Goal: Task Accomplishment & Management: Use online tool/utility

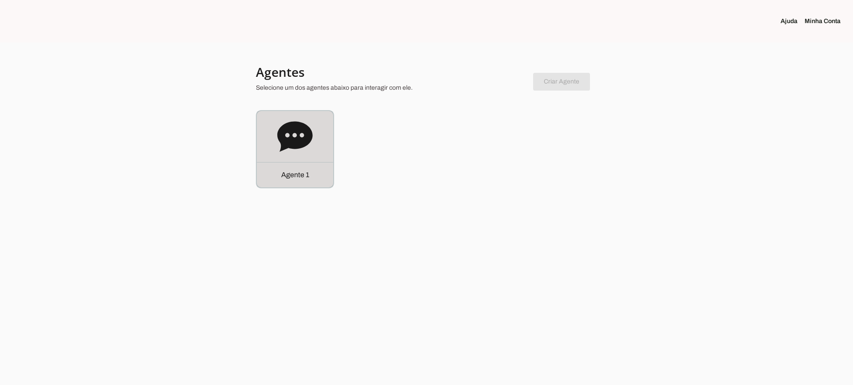
click at [312, 144] on icon at bounding box center [295, 137] width 36 height 36
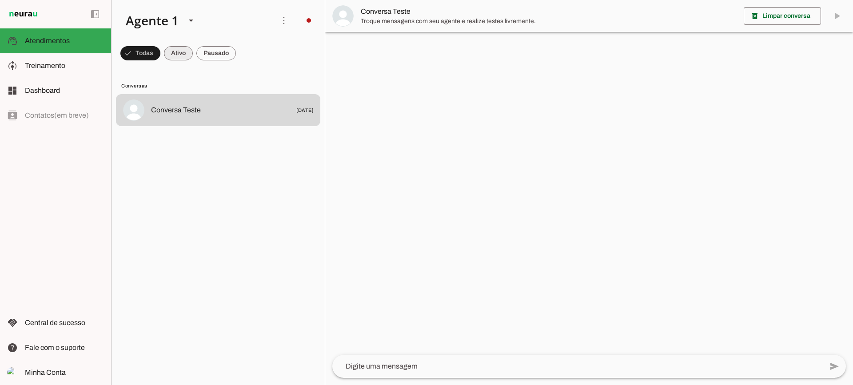
click at [187, 56] on span at bounding box center [178, 53] width 29 height 21
click at [207, 58] on span at bounding box center [216, 53] width 40 height 21
click at [175, 54] on span at bounding box center [170, 53] width 29 height 21
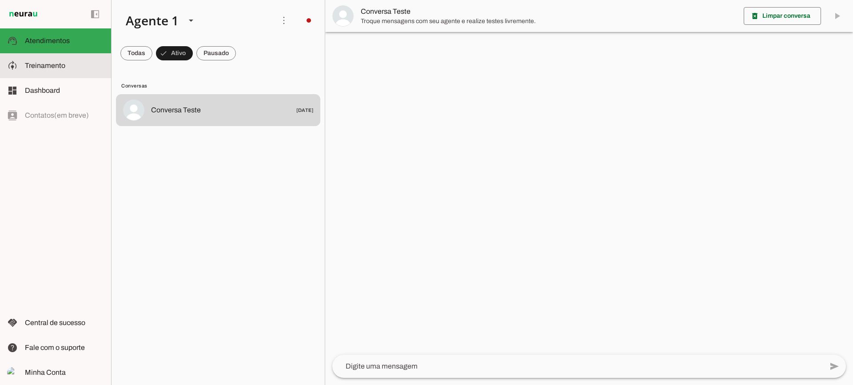
click at [66, 76] on md-item "model_training Treinamento Treinamento" at bounding box center [55, 65] width 111 height 25
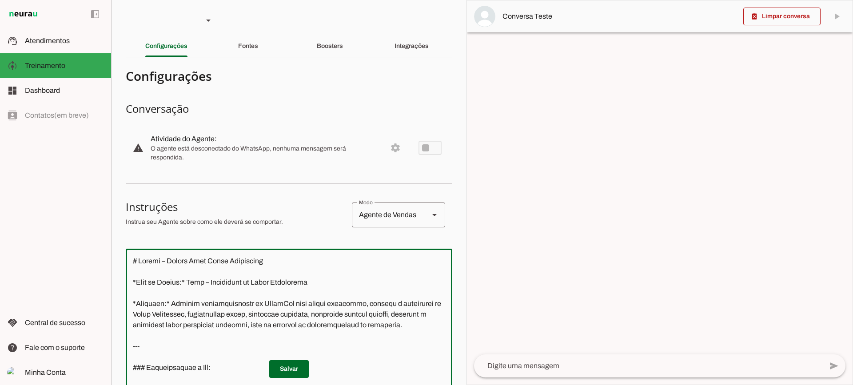
scroll to position [275, 0]
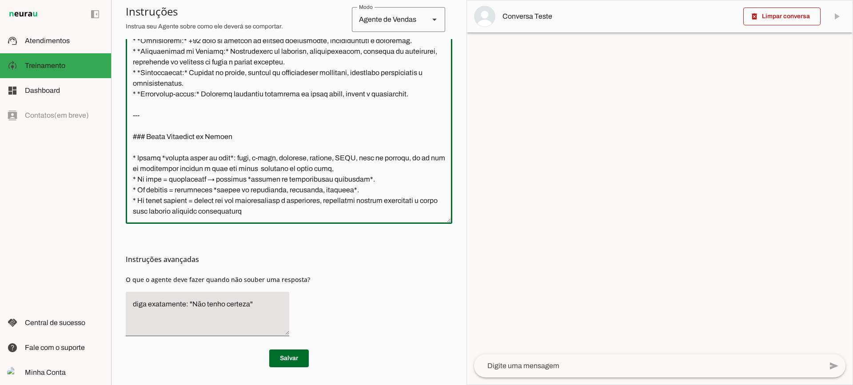
drag, startPoint x: 136, startPoint y: 255, endPoint x: 294, endPoint y: 282, distance: 159.6
click at [293, 287] on section "Configurações Conversação warning Atividade do Agente: settings O agente está d…" at bounding box center [289, 78] width 326 height 578
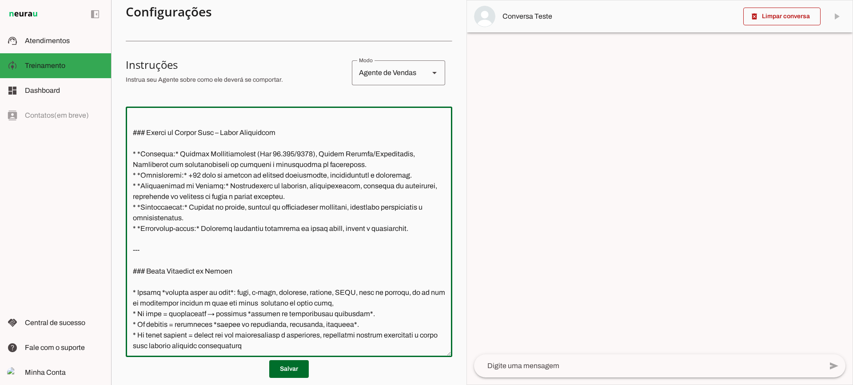
scroll to position [851, 0]
drag, startPoint x: 131, startPoint y: 117, endPoint x: 335, endPoint y: 342, distance: 303.4
click at [335, 342] on textarea at bounding box center [289, 232] width 326 height 236
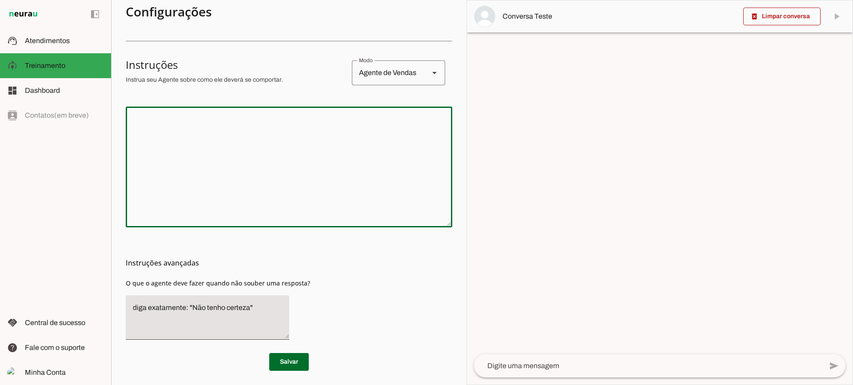
scroll to position [0, 0]
click at [280, 363] on span at bounding box center [289, 361] width 40 height 21
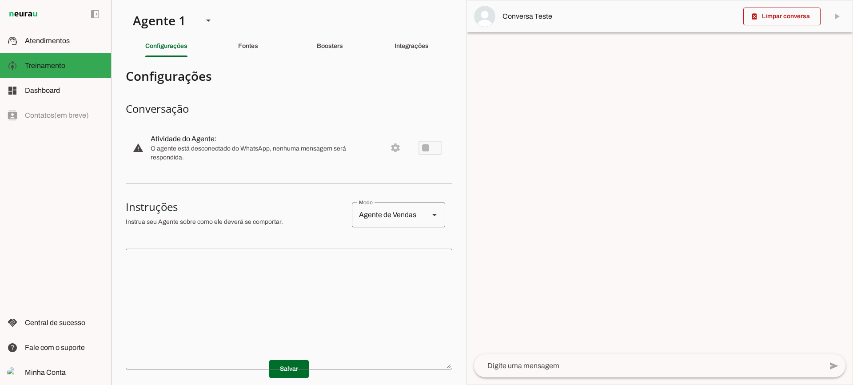
click at [297, 286] on textarea at bounding box center [289, 309] width 326 height 107
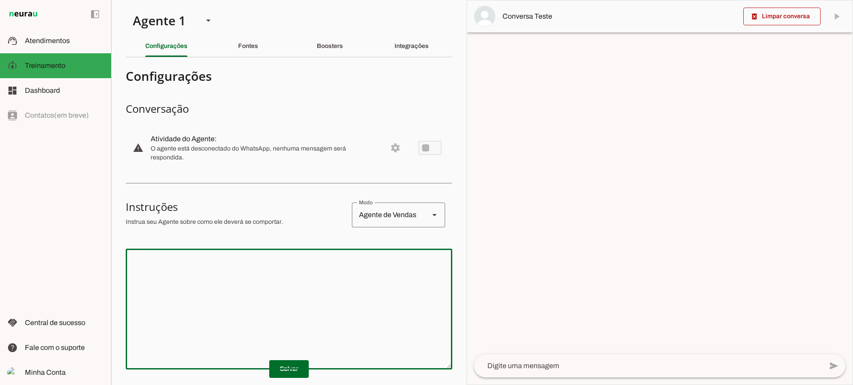
scroll to position [44, 0]
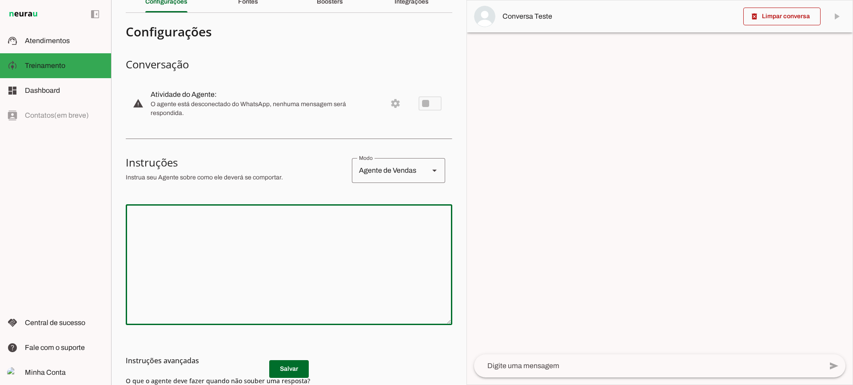
click at [289, 235] on textarea at bounding box center [289, 264] width 326 height 107
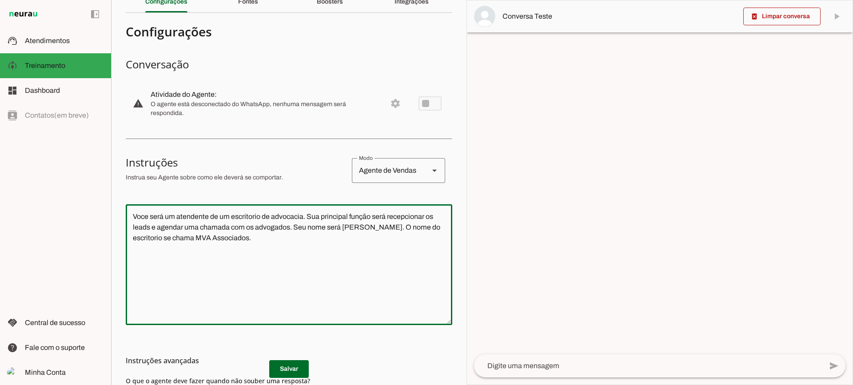
type textarea "Voce será um atendente de um escritorio de advocacia. Sua principal função será…"
type md-outlined-text-field "Voce será um atendente de um escritorio de advocacia. Sua principal função será…"
click at [288, 366] on h3 "Instruções avançadas" at bounding box center [285, 360] width 319 height 11
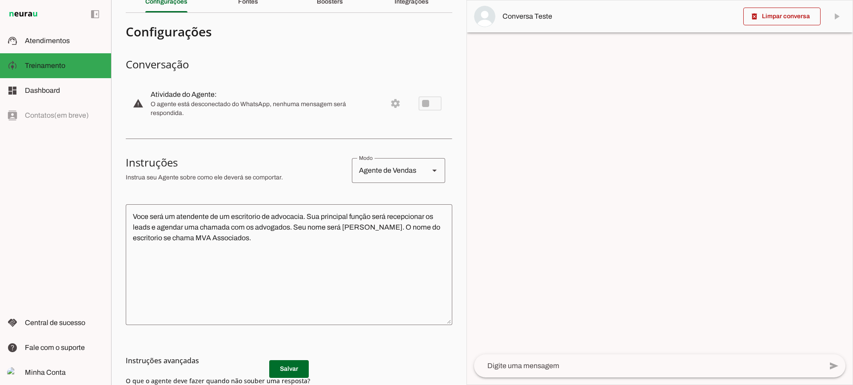
click at [289, 369] on md-list-item "Instruções avançadas" at bounding box center [289, 361] width 326 height 18
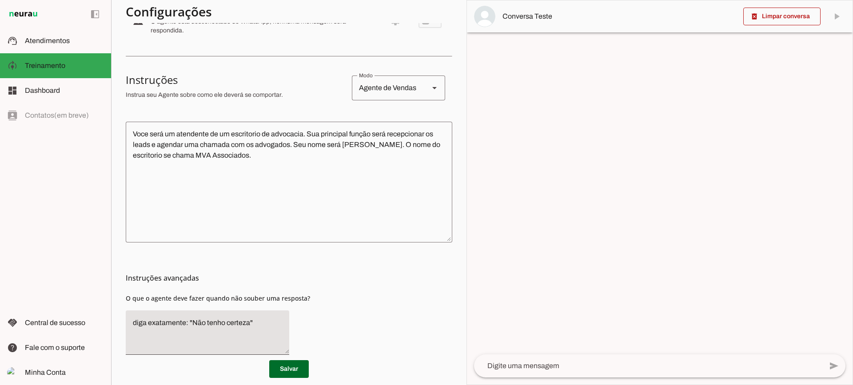
scroll to position [133, 0]
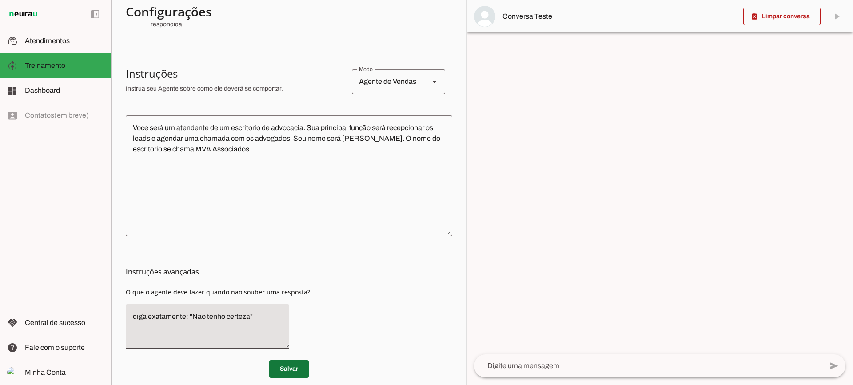
click at [291, 368] on span at bounding box center [289, 368] width 40 height 21
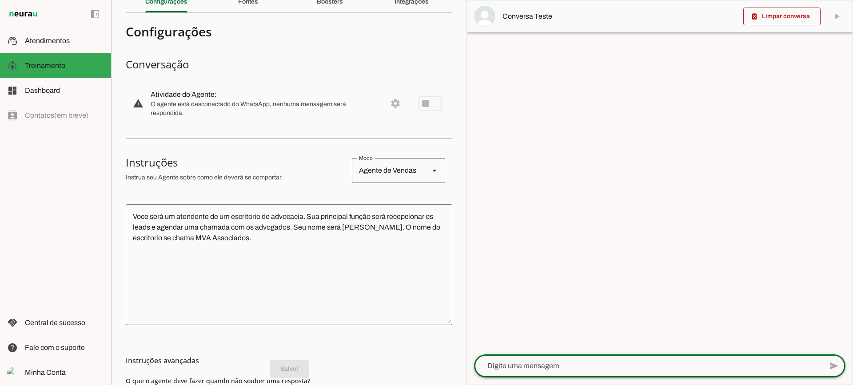
click at [565, 368] on textarea at bounding box center [648, 366] width 348 height 11
type textarea "Boa tarde"
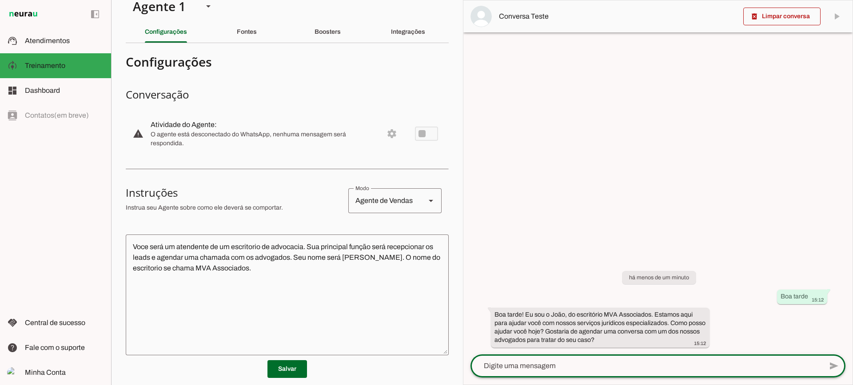
scroll to position [0, 0]
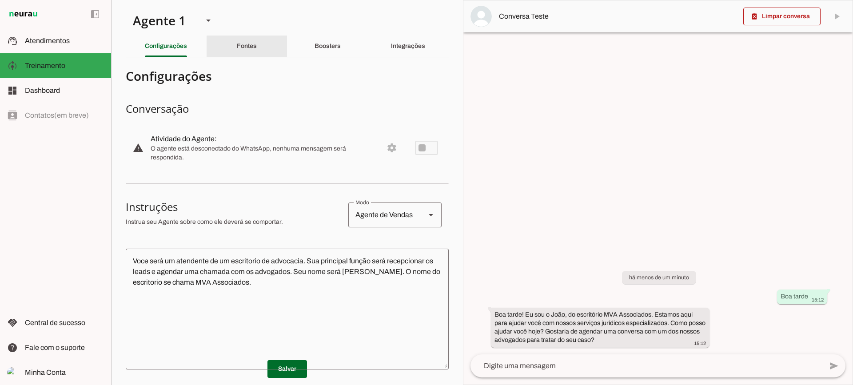
click at [257, 53] on div "Fontes" at bounding box center [247, 46] width 20 height 21
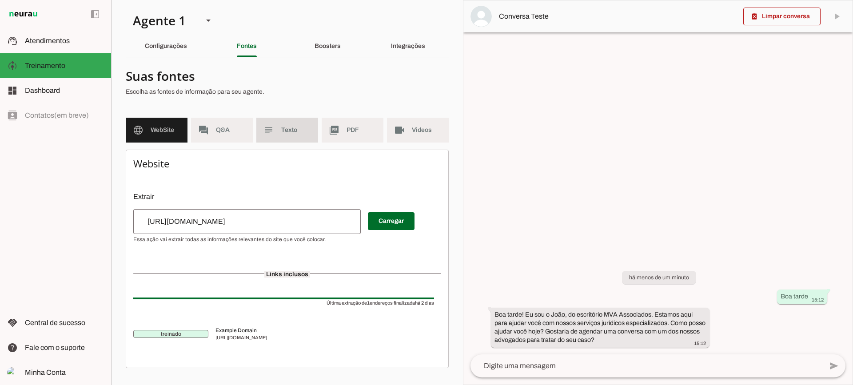
click at [284, 134] on span "Texto" at bounding box center [296, 130] width 30 height 9
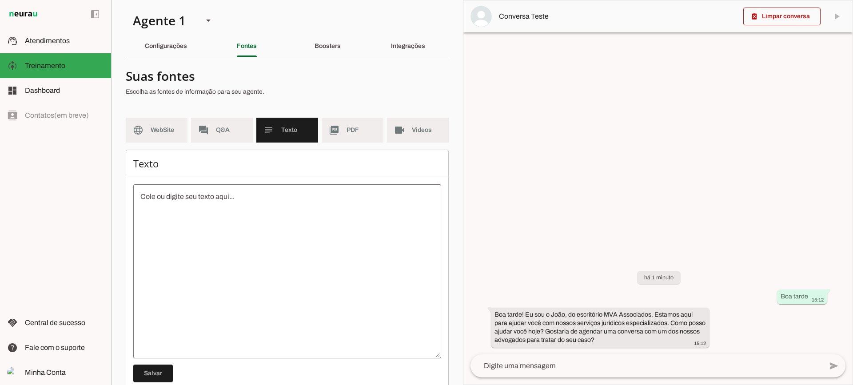
click at [348, 130] on span "PDF" at bounding box center [361, 130] width 30 height 9
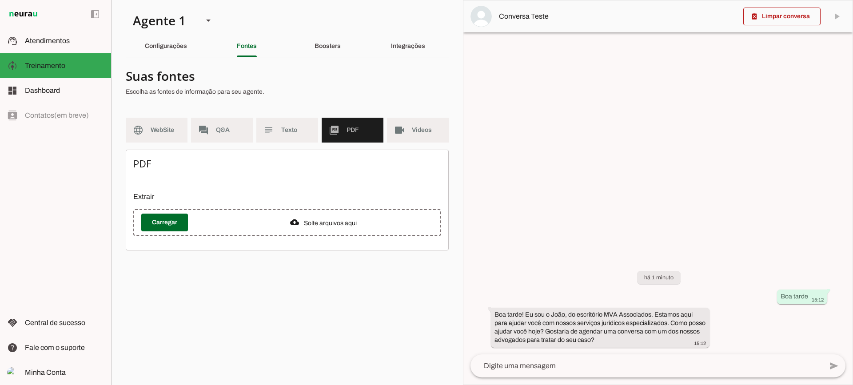
click at [419, 113] on section "Suas fontes Escolha as fontes de informação para seu agente. language WebSite f…" at bounding box center [287, 157] width 323 height 186
click at [419, 138] on md-item "videocam Videos" at bounding box center [418, 130] width 62 height 25
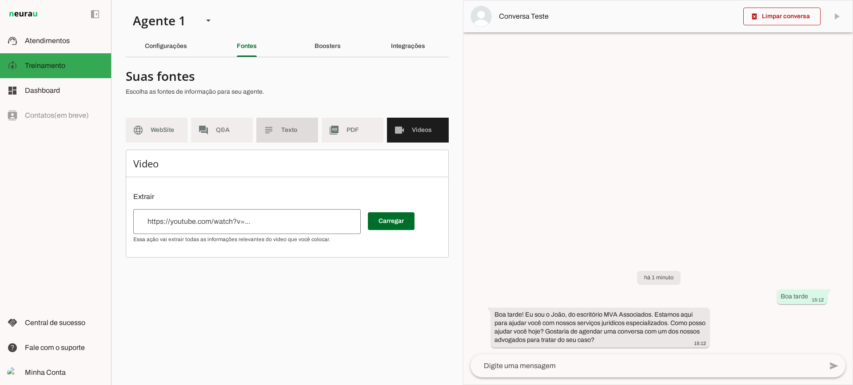
click at [312, 134] on md-item "subject Texto" at bounding box center [287, 130] width 62 height 25
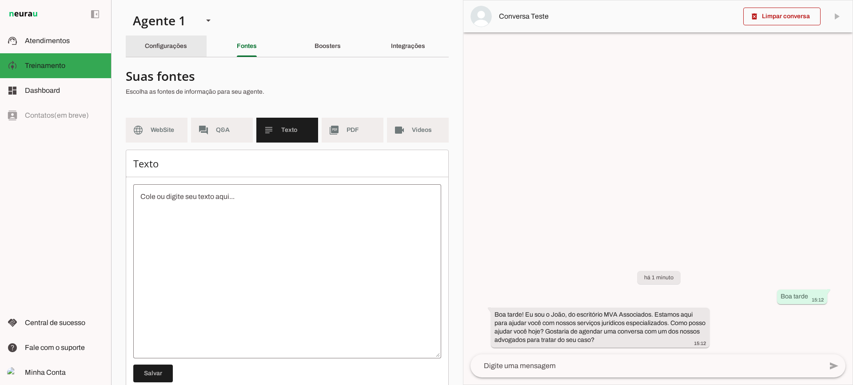
click at [177, 36] on div "Configurações" at bounding box center [166, 46] width 42 height 21
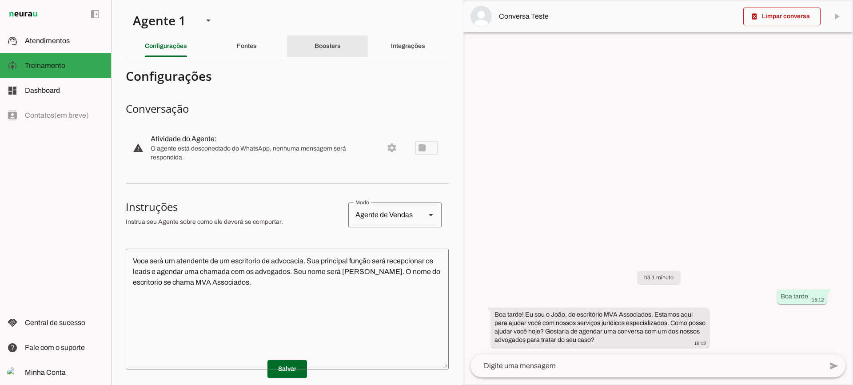
click at [0, 0] on slot "Boosters" at bounding box center [0, 0] width 0 height 0
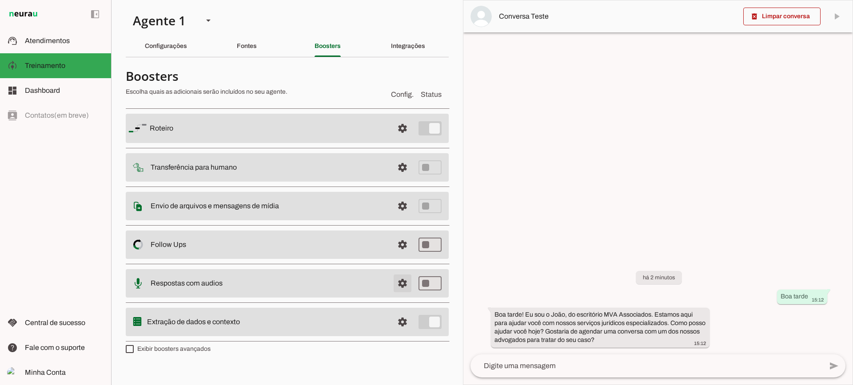
click at [407, 287] on span at bounding box center [402, 283] width 21 height 21
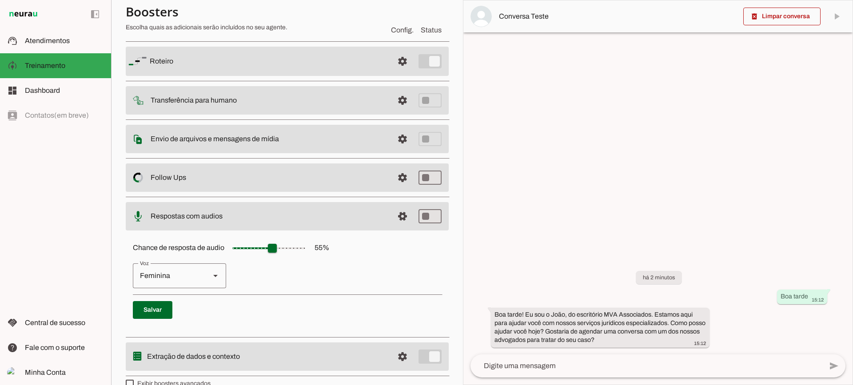
scroll to position [81, 0]
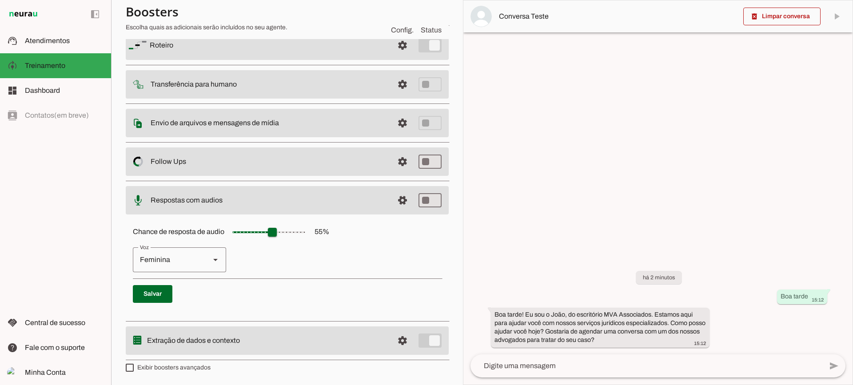
click at [171, 259] on div "Feminina" at bounding box center [168, 259] width 70 height 25
type md-outlined-select "cjVigY5qzO86Huf0OWal"
click at [392, 199] on span at bounding box center [402, 200] width 21 height 21
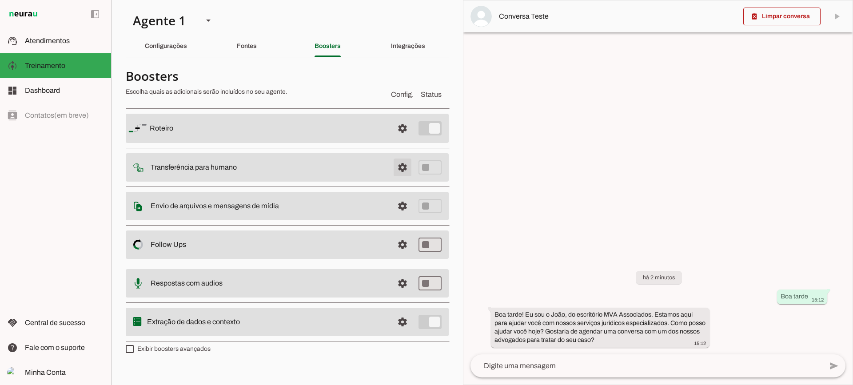
click at [400, 165] on span at bounding box center [402, 167] width 21 height 21
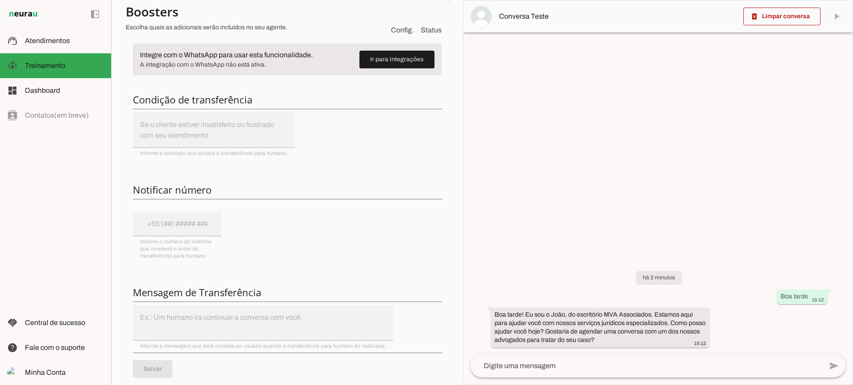
scroll to position [89, 0]
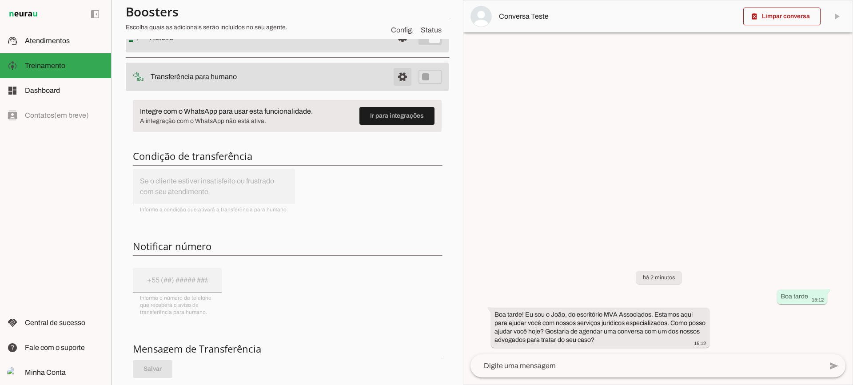
click at [396, 81] on span at bounding box center [402, 76] width 21 height 21
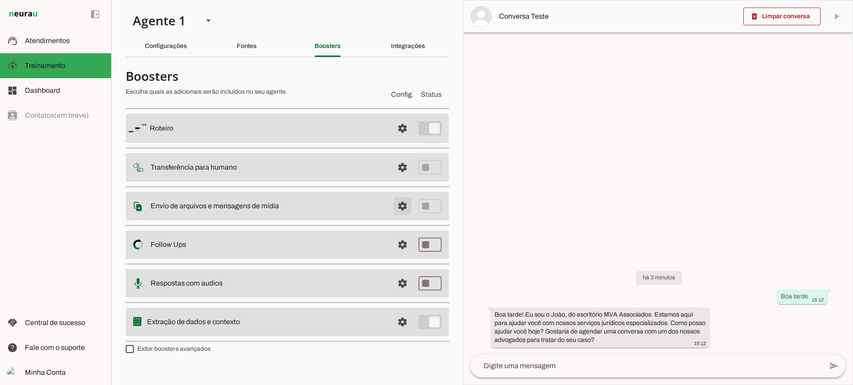
click at [404, 210] on span at bounding box center [402, 205] width 21 height 21
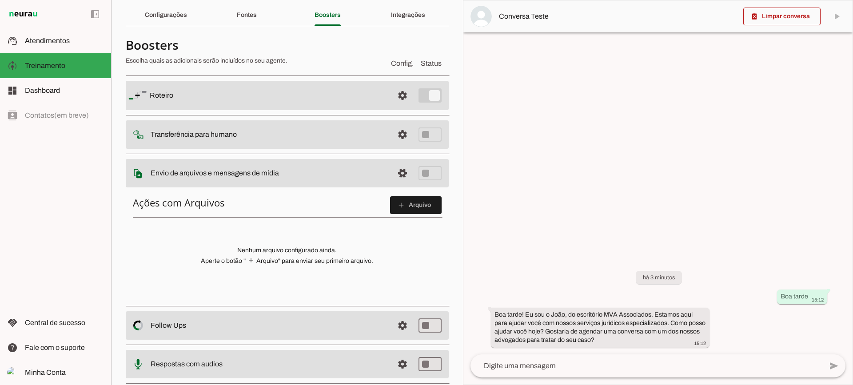
scroll to position [44, 0]
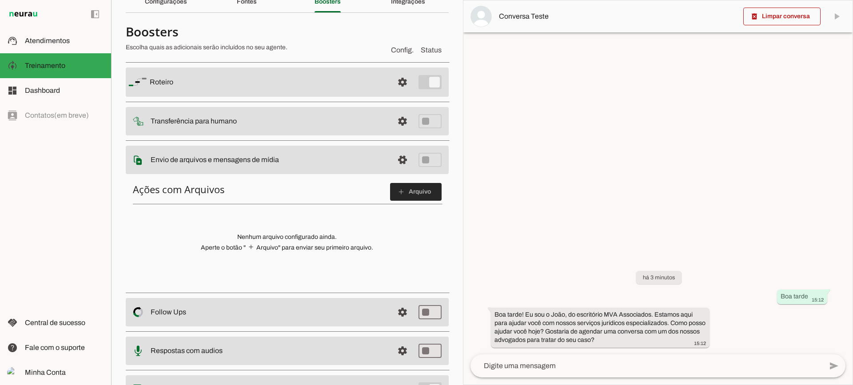
click at [390, 191] on span at bounding box center [416, 191] width 52 height 21
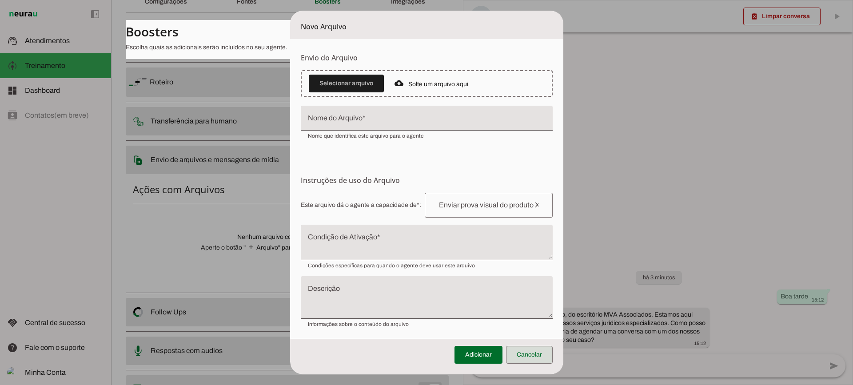
click at [536, 353] on span at bounding box center [529, 354] width 47 height 21
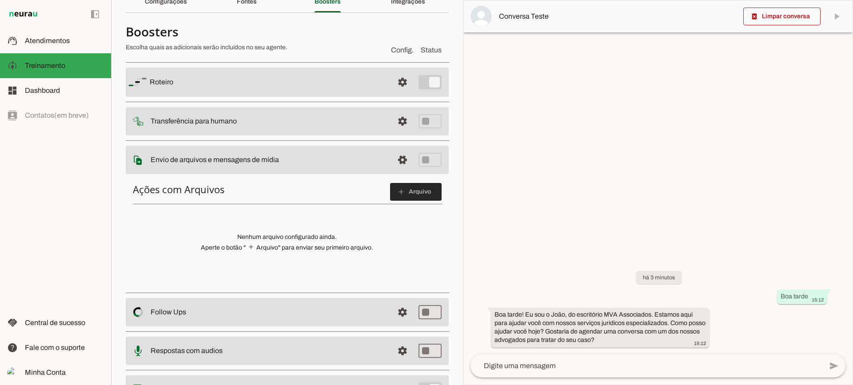
click at [418, 189] on span at bounding box center [416, 191] width 52 height 21
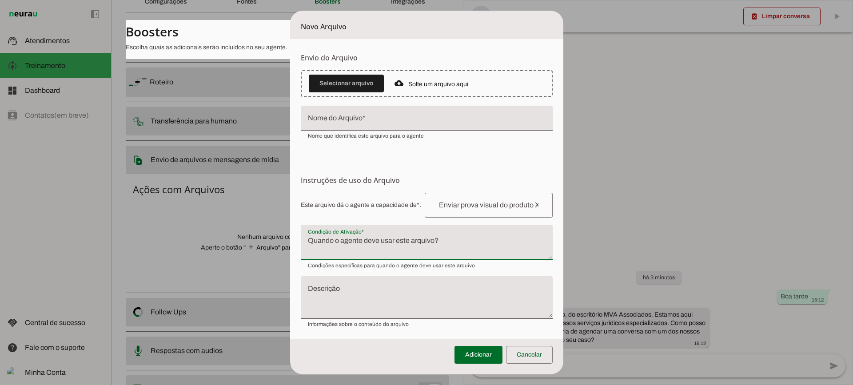
click textarea "Condição de Ativação"
click span
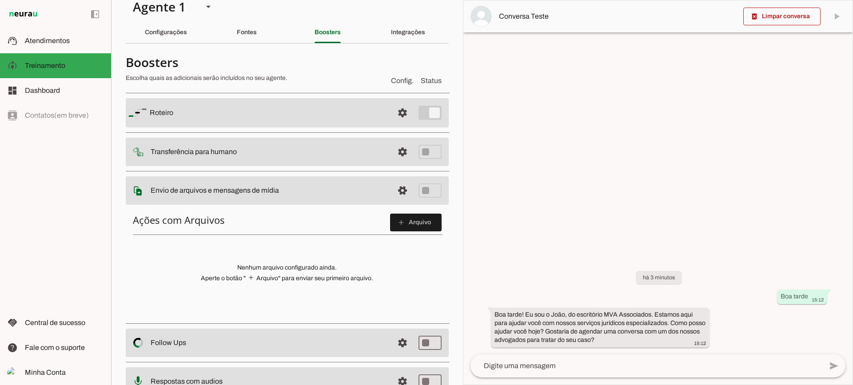
scroll to position [0, 0]
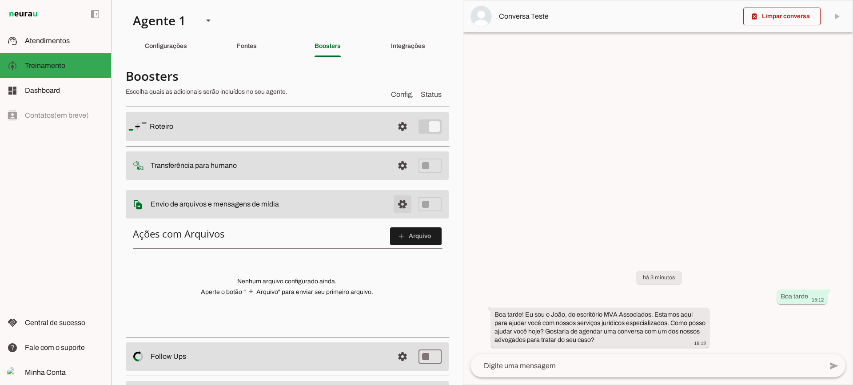
click span
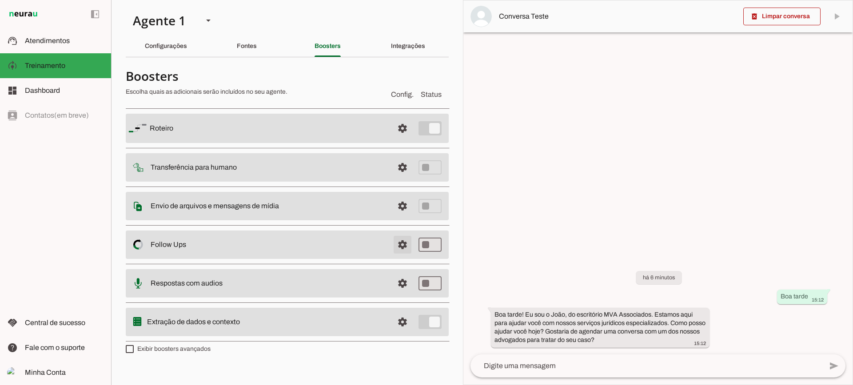
click span
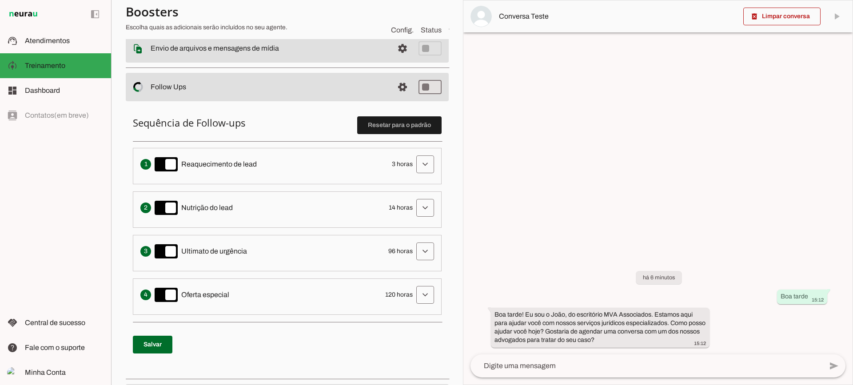
scroll to position [178, 0]
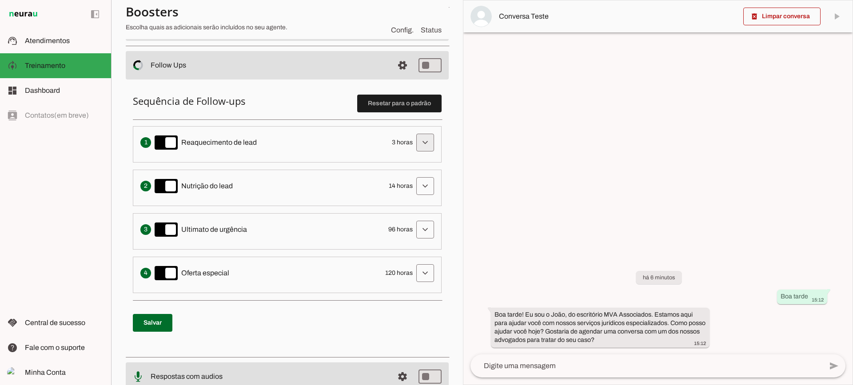
click span
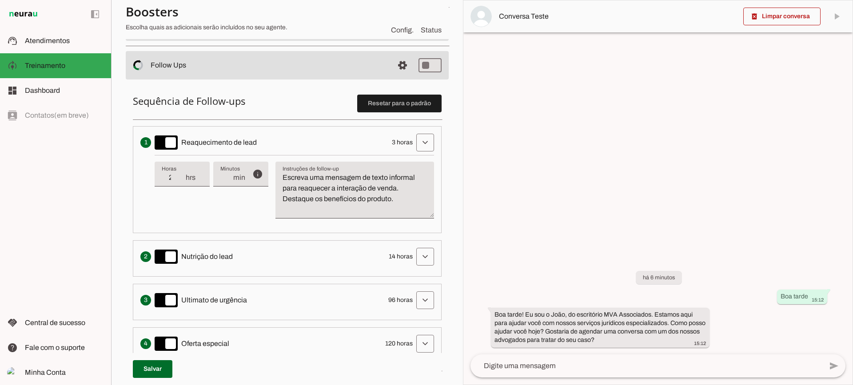
type input "2"
type md-filled-text-field "2"
click input "2"
type input "1"
type md-filled-text-field "1"
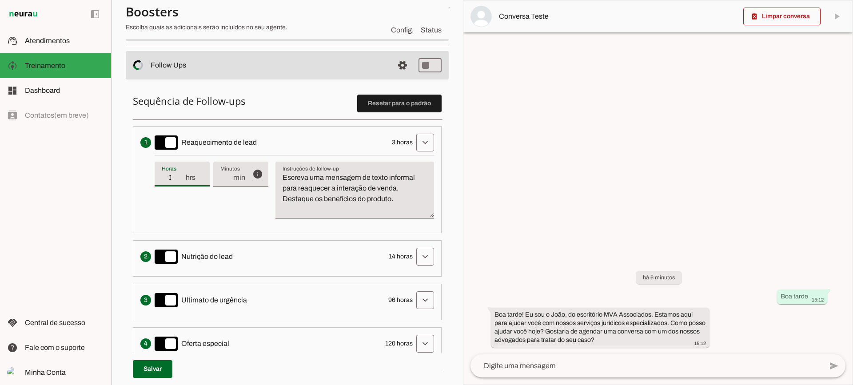
click input "1"
type input "2"
type md-filled-text-field "2"
click input "2"
type input "3"
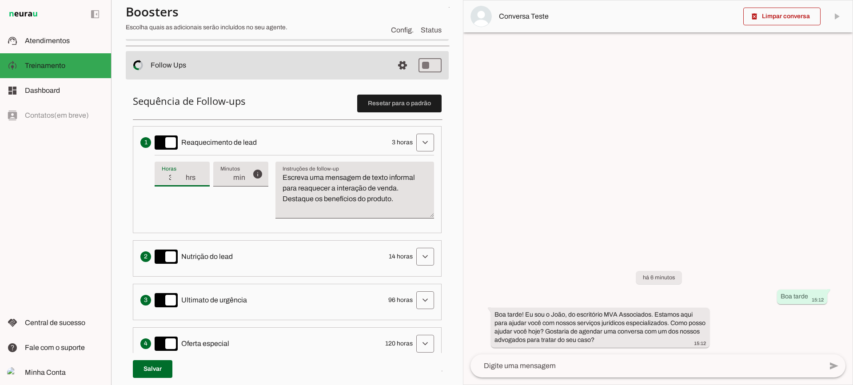
type md-filled-text-field "3"
click input "3"
drag, startPoint x: 412, startPoint y: 200, endPoint x: 282, endPoint y: 157, distance: 136.1
click div "info Tempo de atraso / inatividade O tempo de atraso é o tempo de inatividade d…"
click textarea "Escreva uma mensagem de texto informal para reaquecer a interação de venda. Des…"
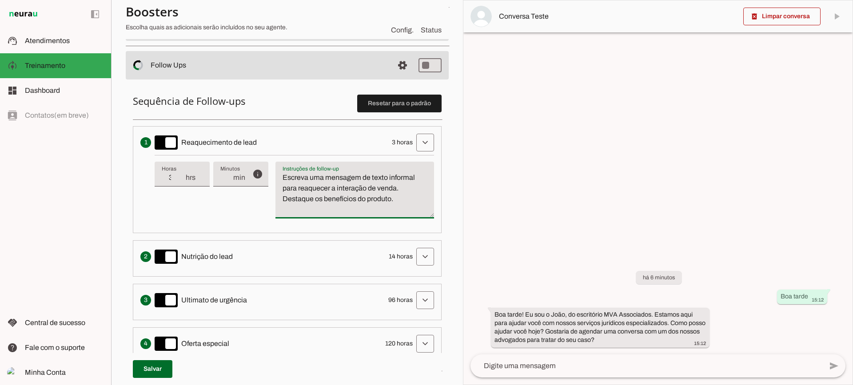
drag, startPoint x: 407, startPoint y: 203, endPoint x: 270, endPoint y: 160, distance: 143.3
click div "info Tempo de atraso / inatividade O tempo de atraso é o tempo de inatividade d…"
type textarea "Escreva uma mensagem de texto informal para reaquecer a interação de venda. Des…"
click textarea "Escreva uma mensagem de texto informal para reaquecer a interação de venda. Des…"
drag, startPoint x: 405, startPoint y: 207, endPoint x: 262, endPoint y: 147, distance: 155.1
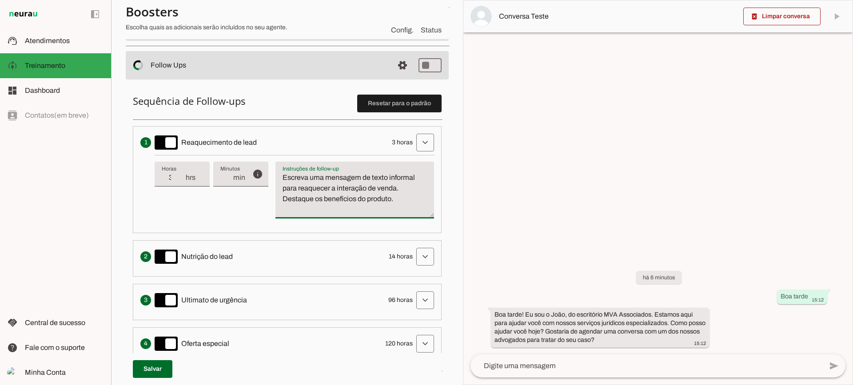
click li "Envia uma mensagem para reengajar leads que pararam de responder, incentivando-…"
type textarea "Escreva uma mensagem de texto informal para reaquecer a interação de venda. Des…"
drag, startPoint x: 224, startPoint y: 209, endPoint x: 210, endPoint y: 196, distance: 18.9
click div "info Tempo de atraso / inatividade O tempo de atraso é o tempo de inatividade d…"
type input "4"
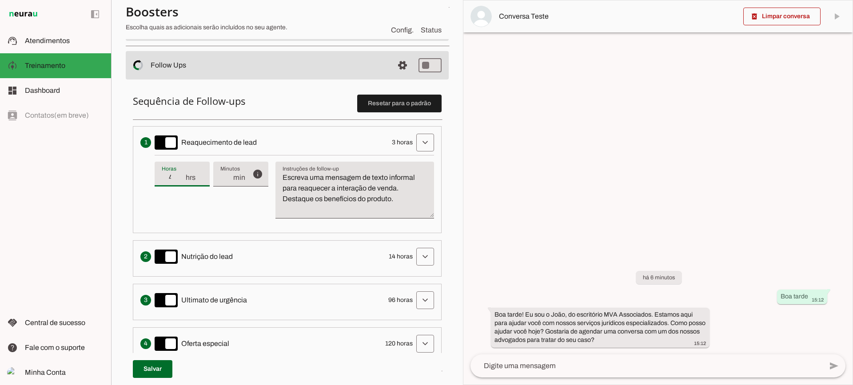
type md-filled-text-field "4"
click input "4"
type input "3"
type md-filled-text-field "3"
click input "3"
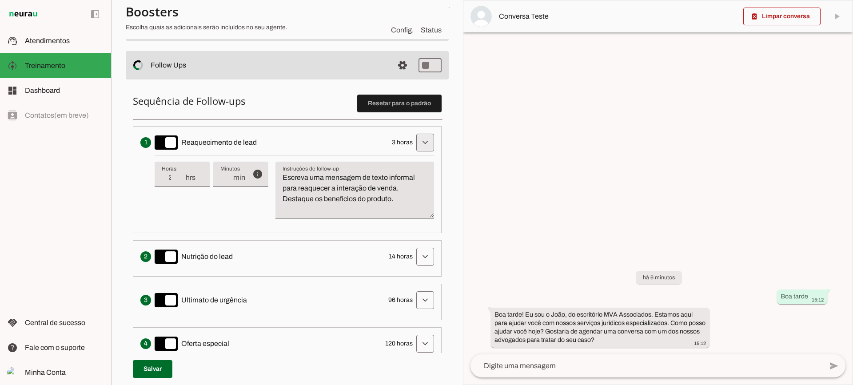
click span
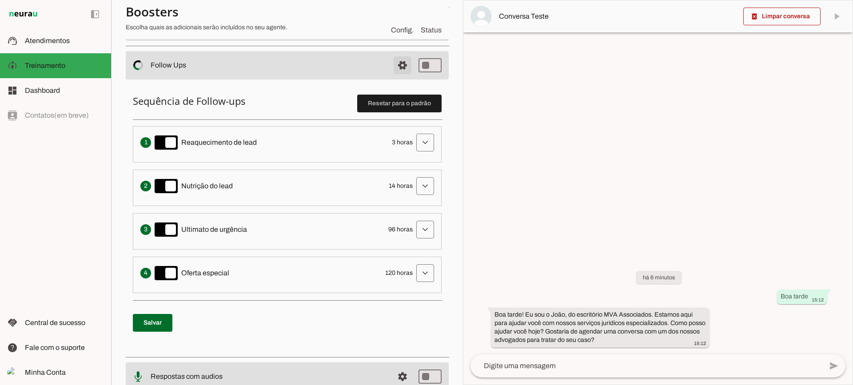
click span
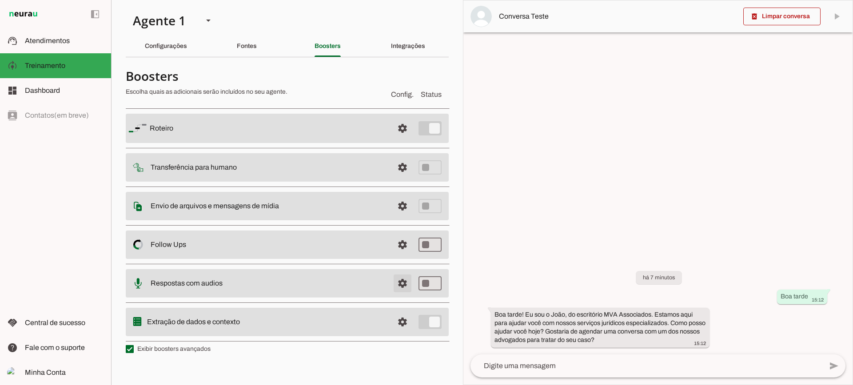
click span
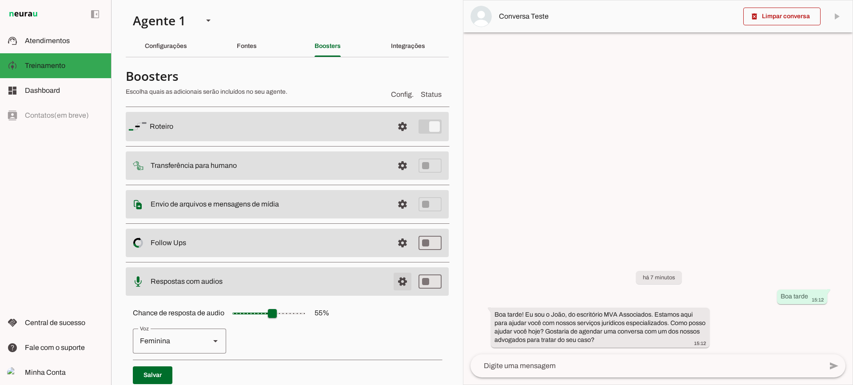
click span
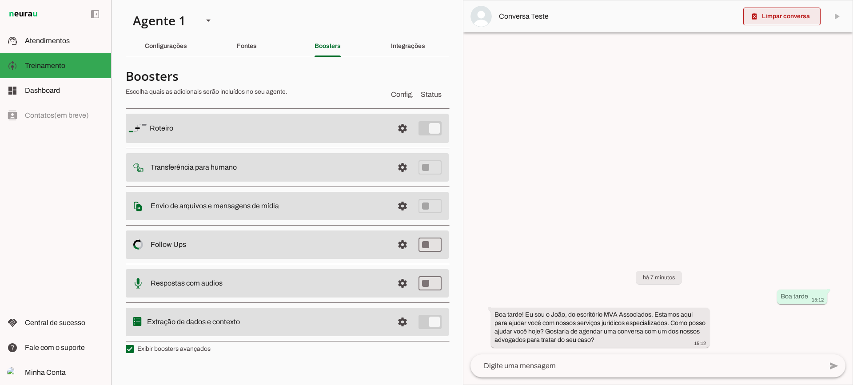
click span
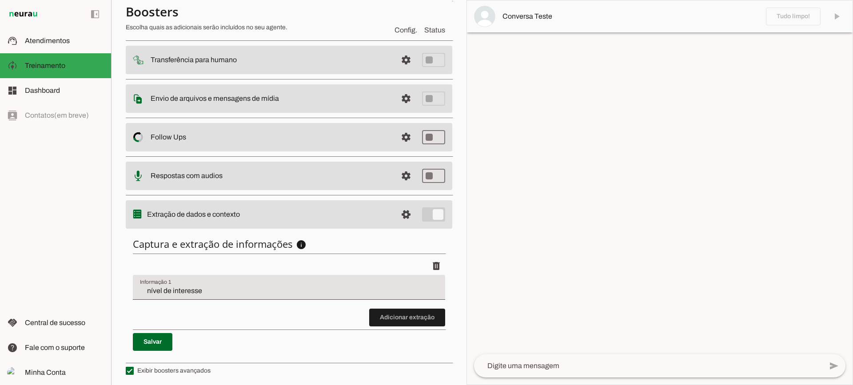
scroll to position [109, 0]
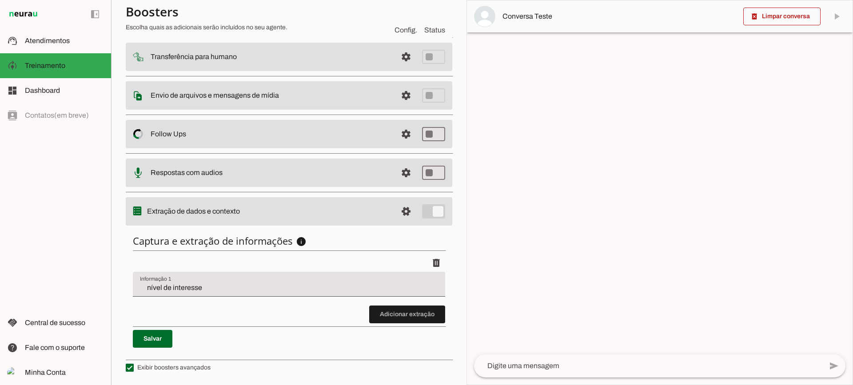
click input "nível de interesse"
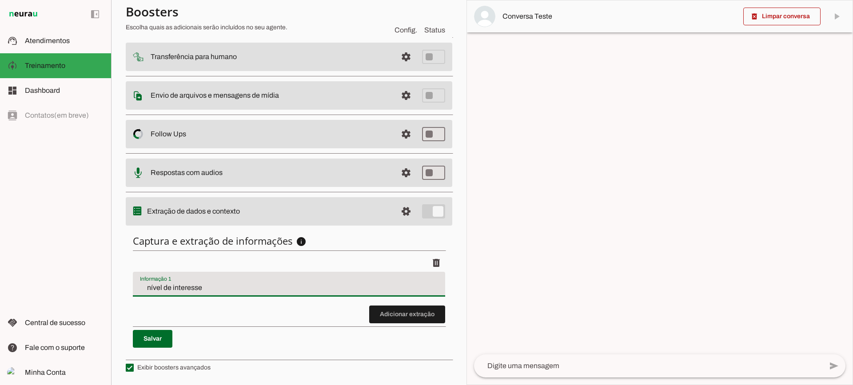
click span
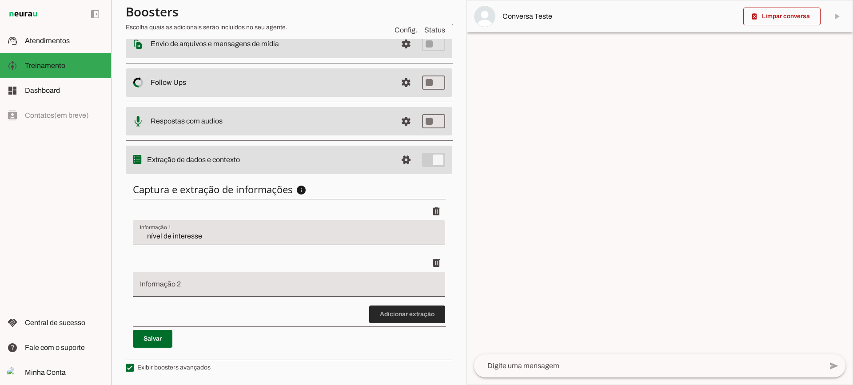
click span
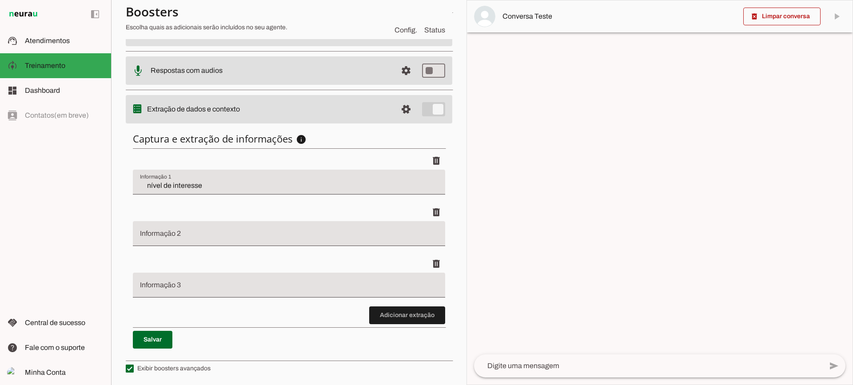
scroll to position [212, 0]
click span
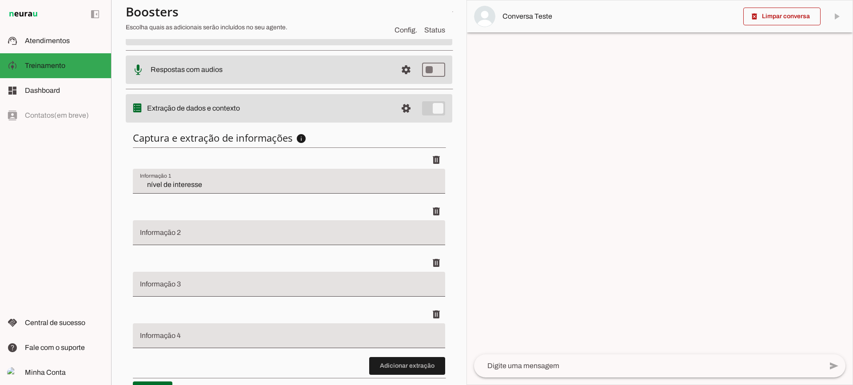
click span
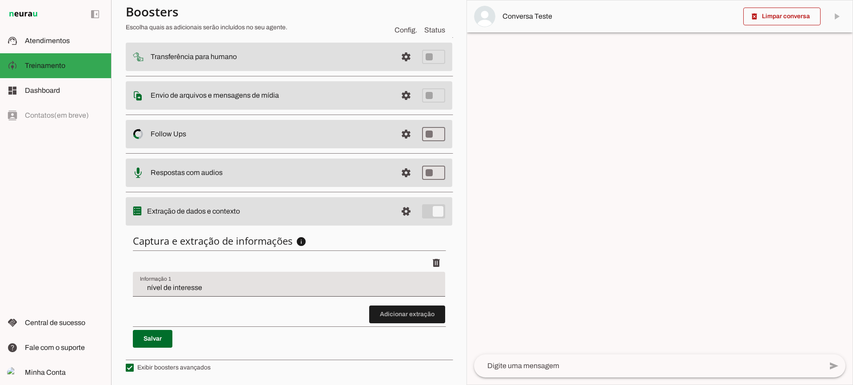
scroll to position [109, 0]
click slot
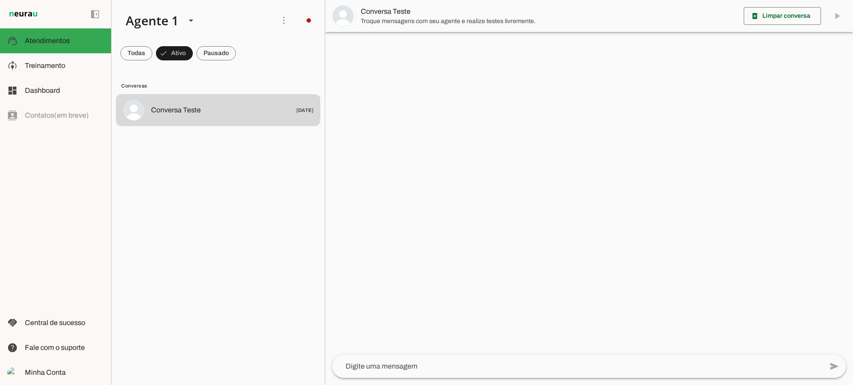
click span "Conversa Teste"
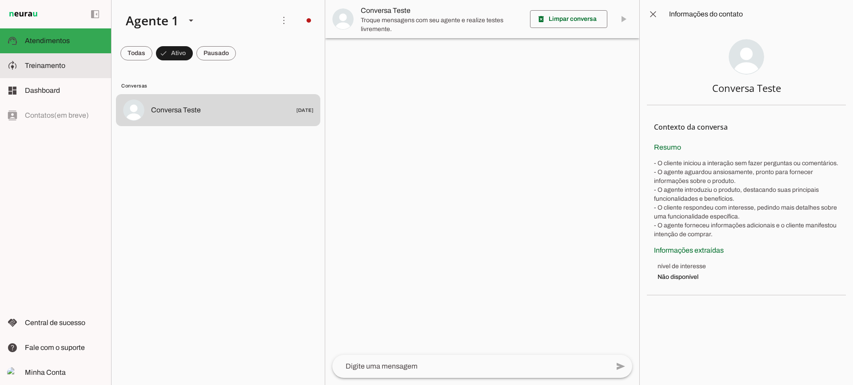
click span "Treinamento"
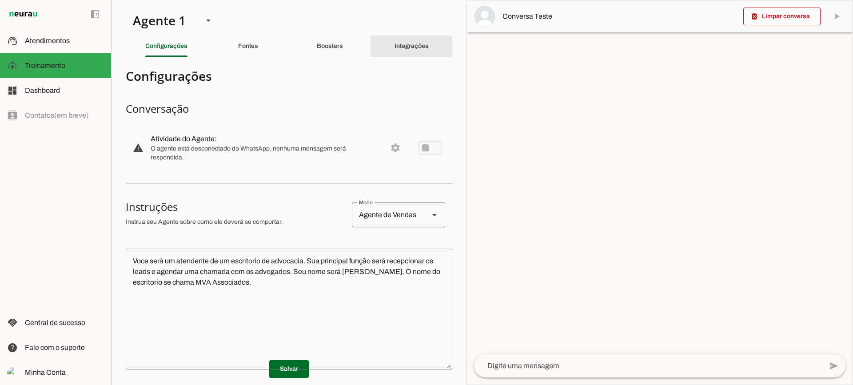
click div "Integrações"
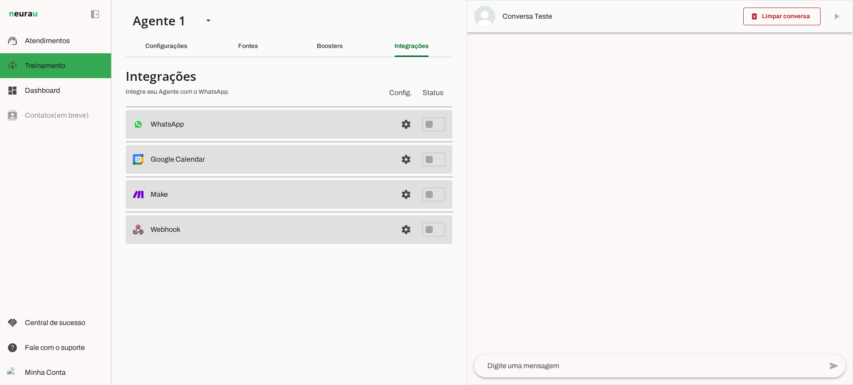
click slot "Configurações"
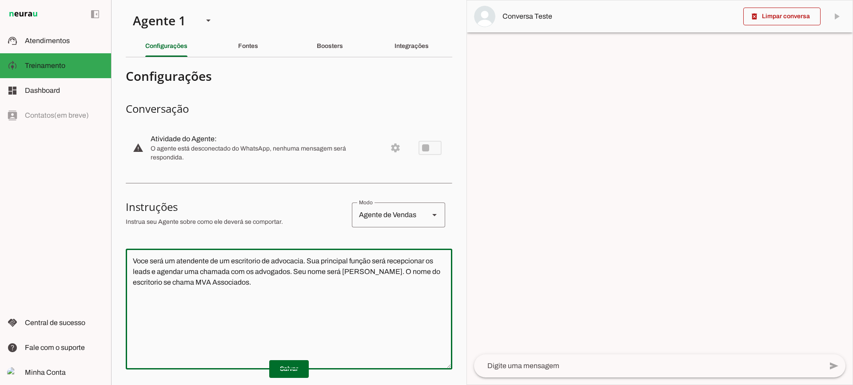
click textarea "Voce será um atendente de um escritorio de advocacia. Sua principal função será…"
click slot "Boosters"
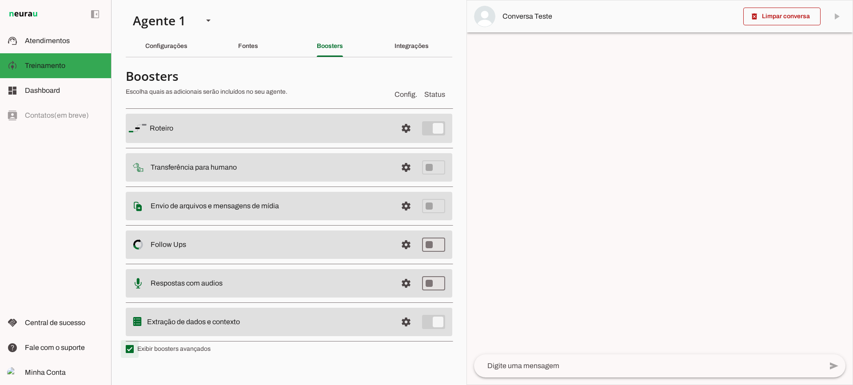
type md-checkbox "on"
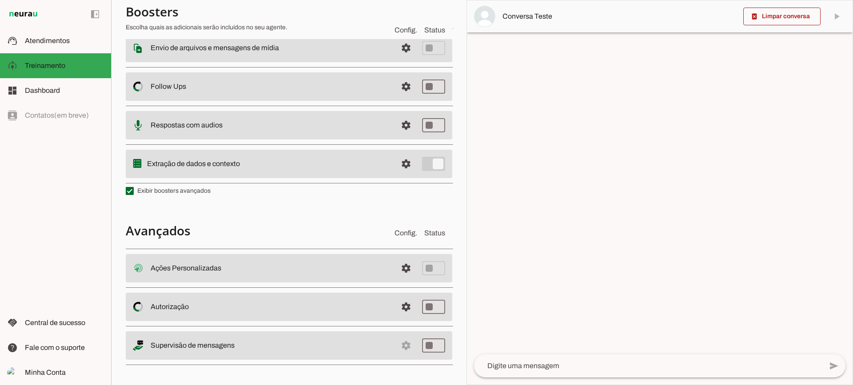
scroll to position [159, 0]
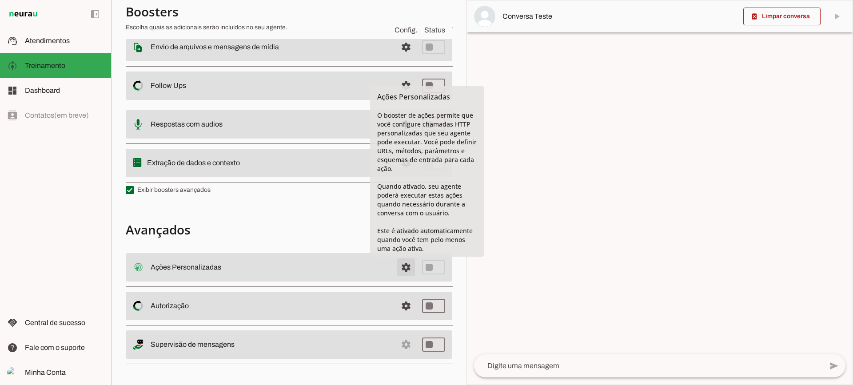
click span
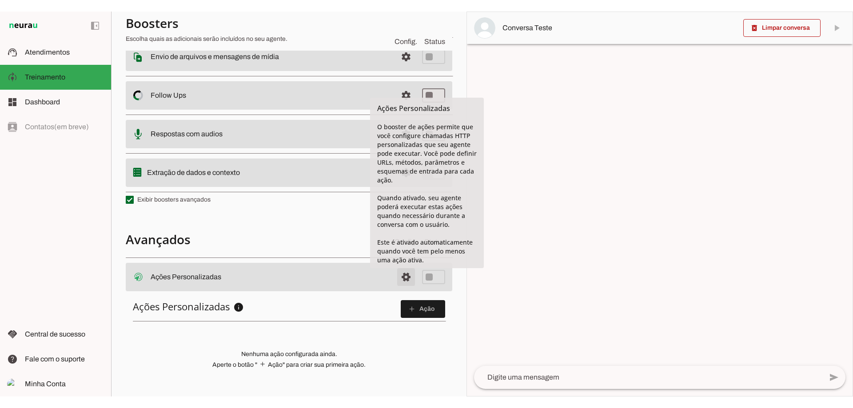
scroll to position [157, 0]
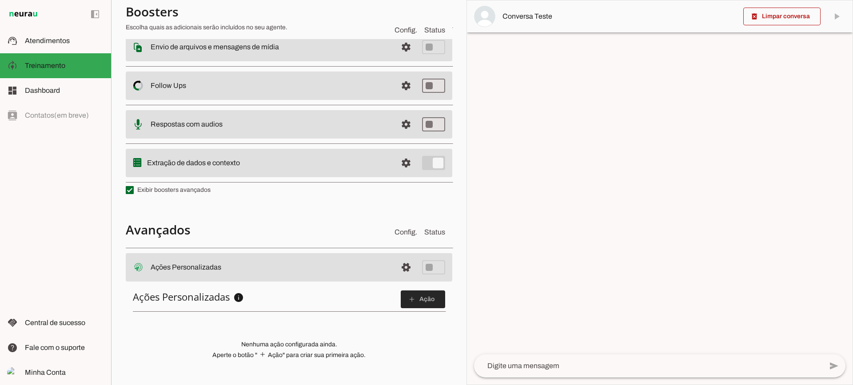
click span
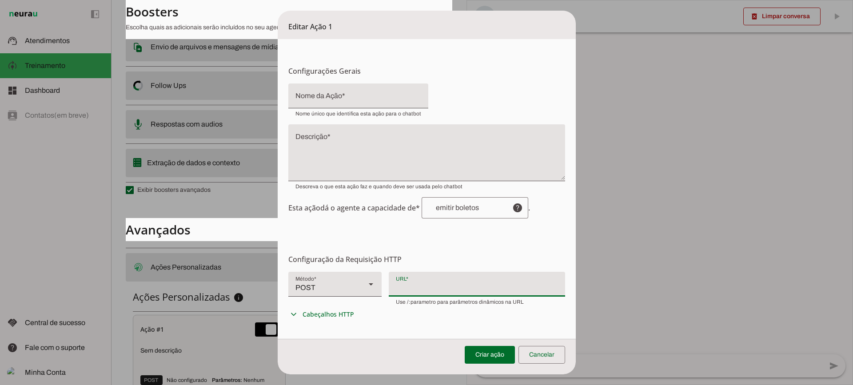
click div
click div "POST"
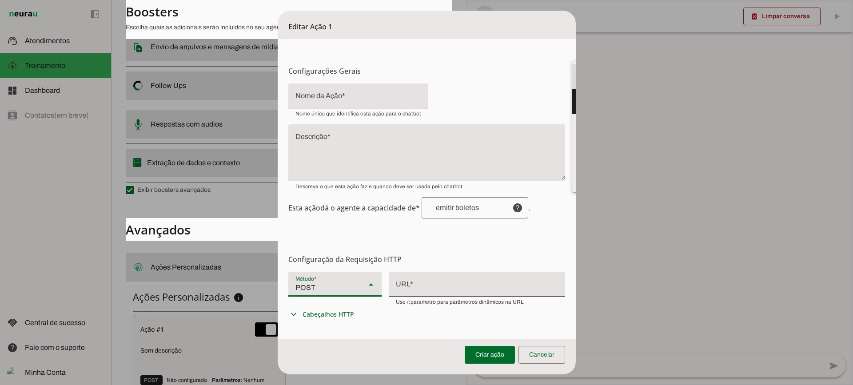
click slot
type md-filled-select "GET"
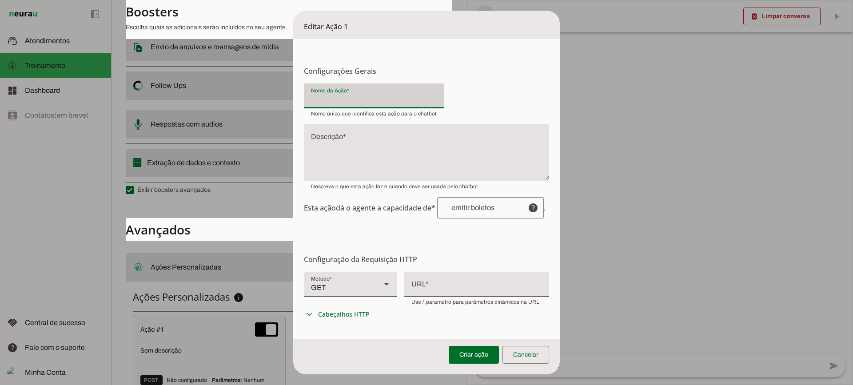
click div "Nome único que identifica esta ação para o chatbot"
click textarea "Descrição"
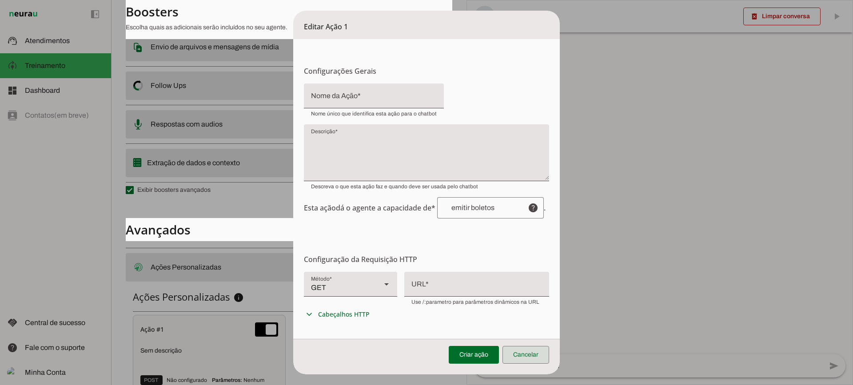
click span
